Goal: Information Seeking & Learning: Learn about a topic

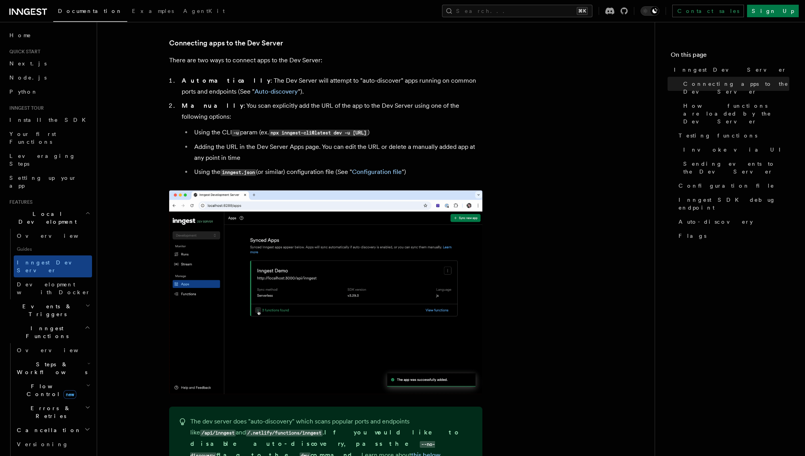
click at [42, 229] on link "Overview" at bounding box center [53, 236] width 78 height 14
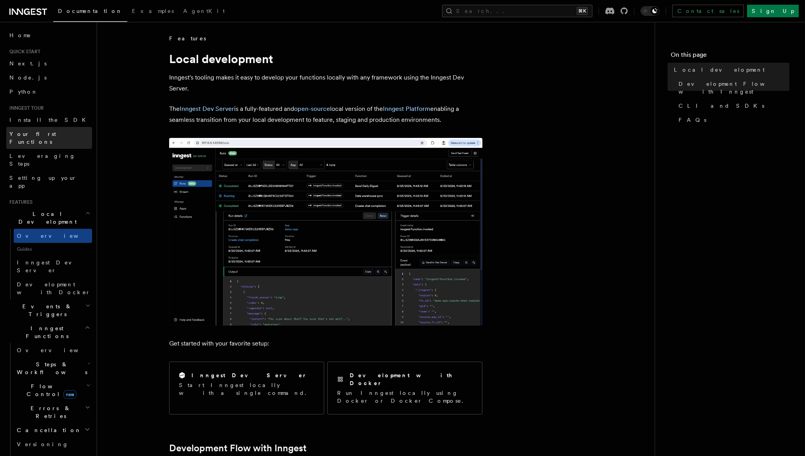
click at [47, 133] on span "Your first Functions" at bounding box center [32, 138] width 47 height 14
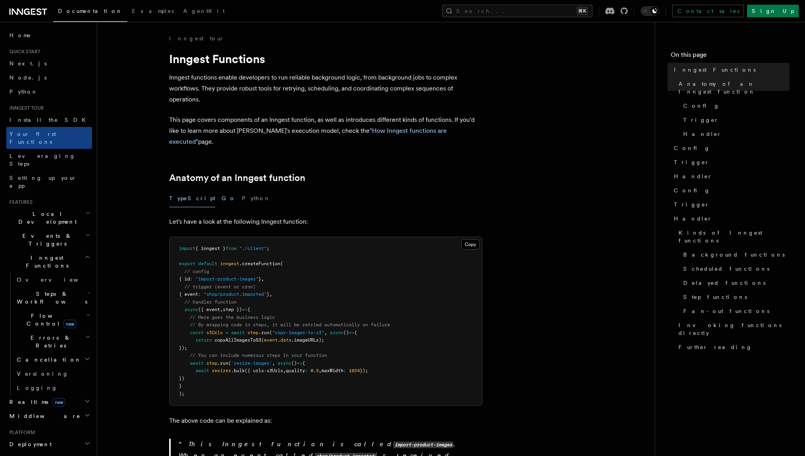
click at [222, 190] on button "Go" at bounding box center [229, 199] width 14 height 18
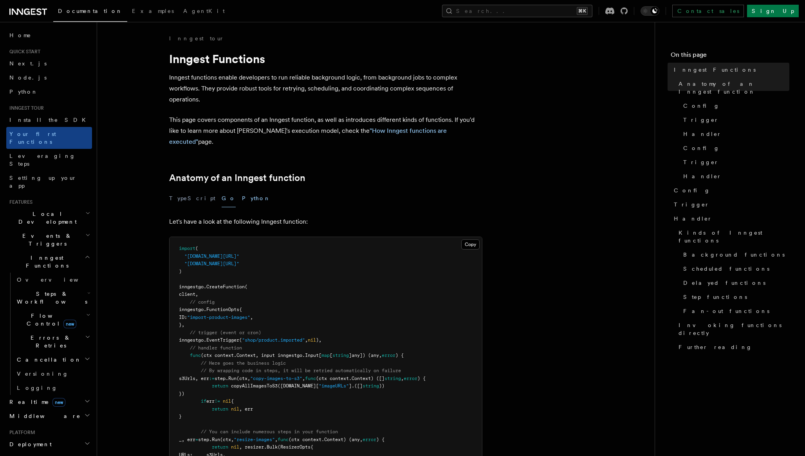
click at [242, 190] on button "Python" at bounding box center [256, 199] width 29 height 18
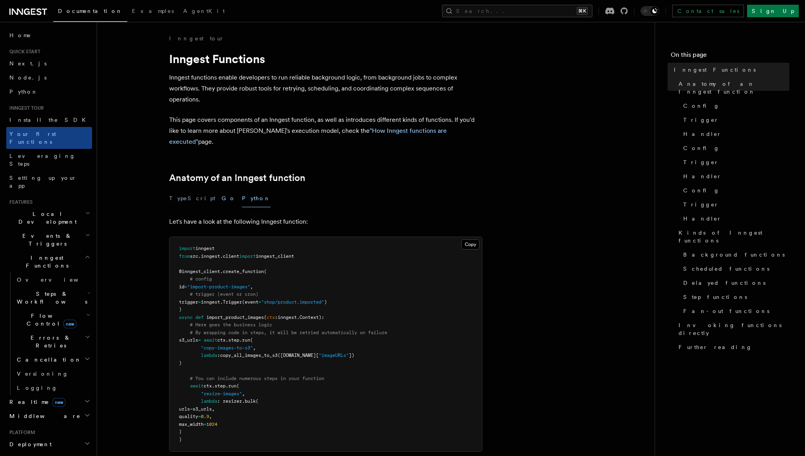
click at [222, 190] on button "Go" at bounding box center [229, 199] width 14 height 18
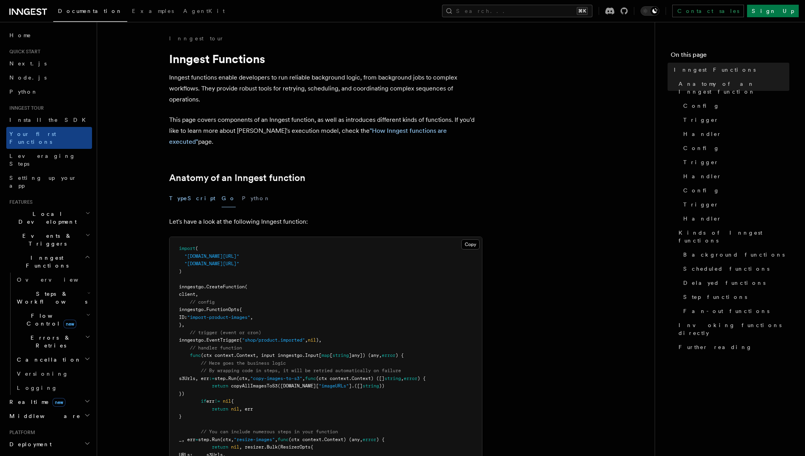
click at [179, 190] on button "TypeScript" at bounding box center [192, 199] width 46 height 18
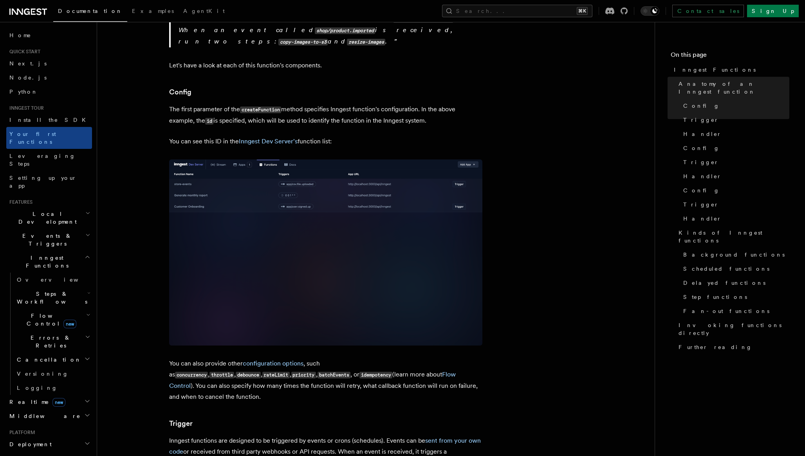
scroll to position [426, 0]
